Goal: Check status

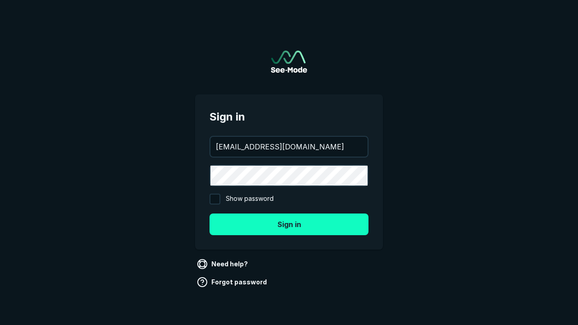
click at [289, 224] on button "Sign in" at bounding box center [289, 225] width 159 height 22
